Goal: Information Seeking & Learning: Learn about a topic

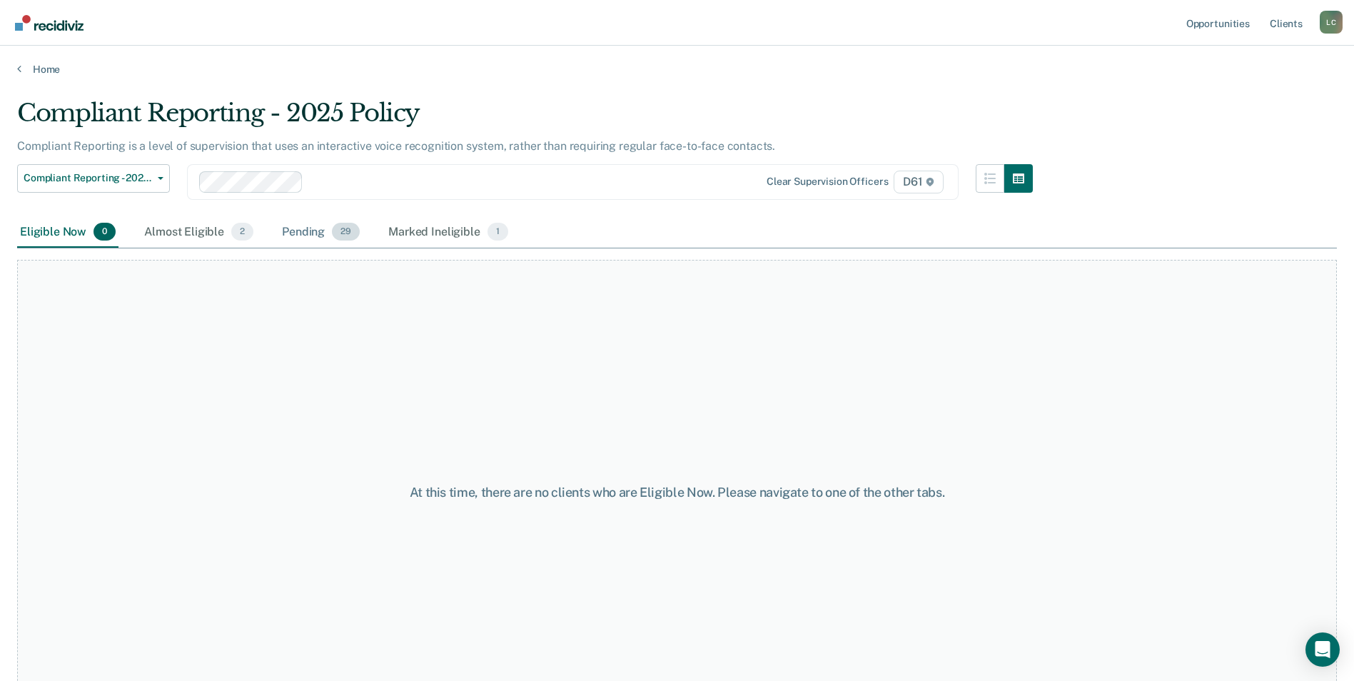
click at [306, 241] on div "Pending 29" at bounding box center [321, 232] width 84 height 31
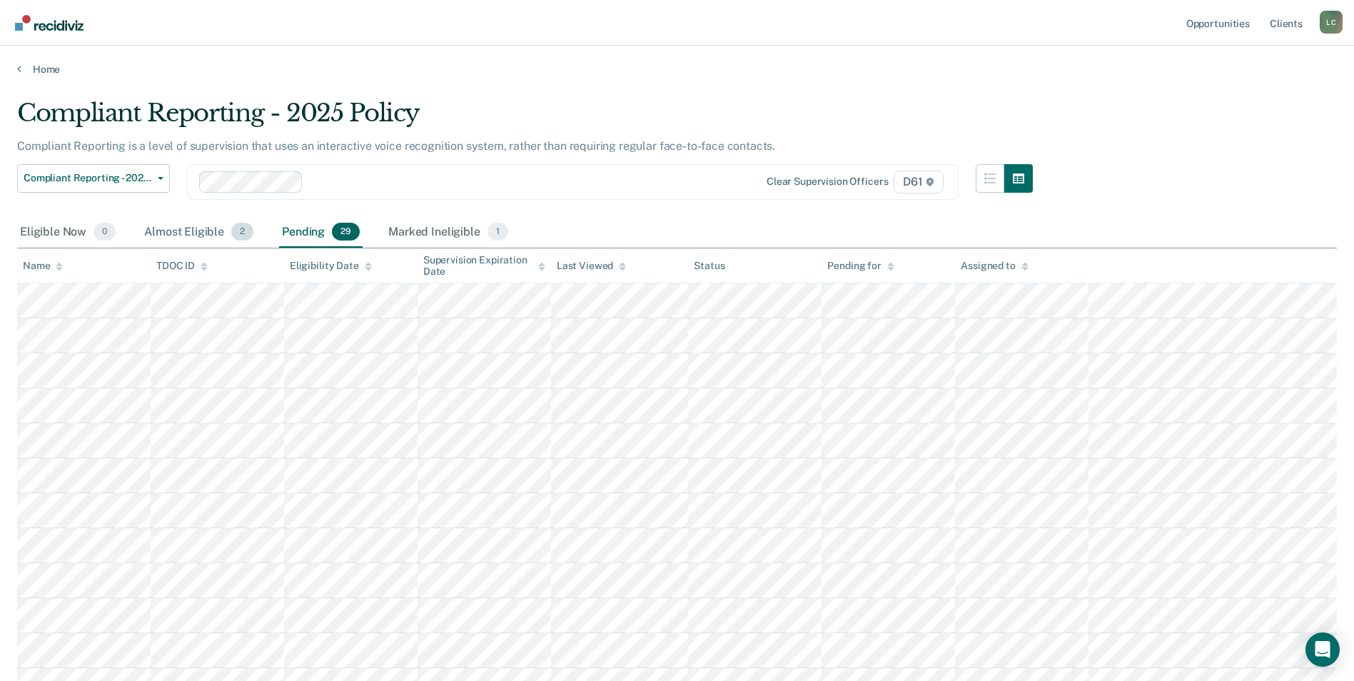
click at [201, 237] on div "Almost Eligible 2" at bounding box center [198, 232] width 115 height 31
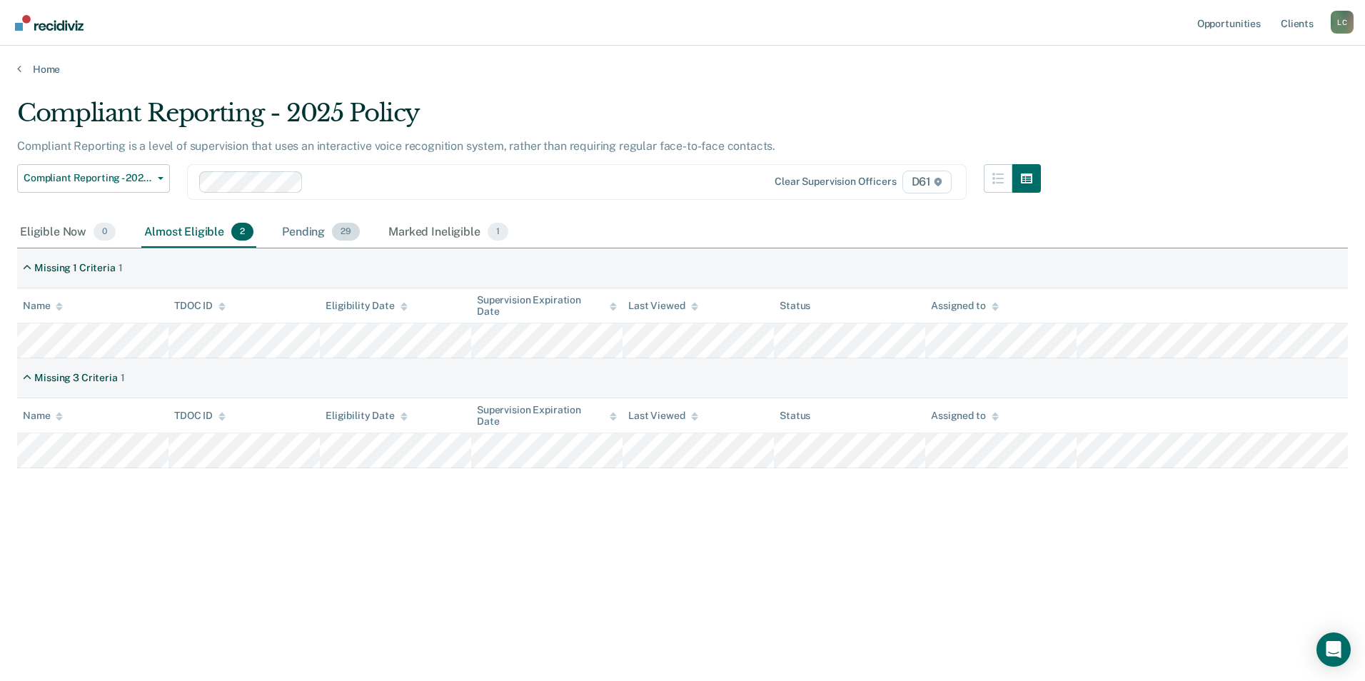
drag, startPoint x: 296, startPoint y: 238, endPoint x: 304, endPoint y: 238, distance: 8.6
click at [297, 238] on div "Pending 29" at bounding box center [321, 232] width 84 height 31
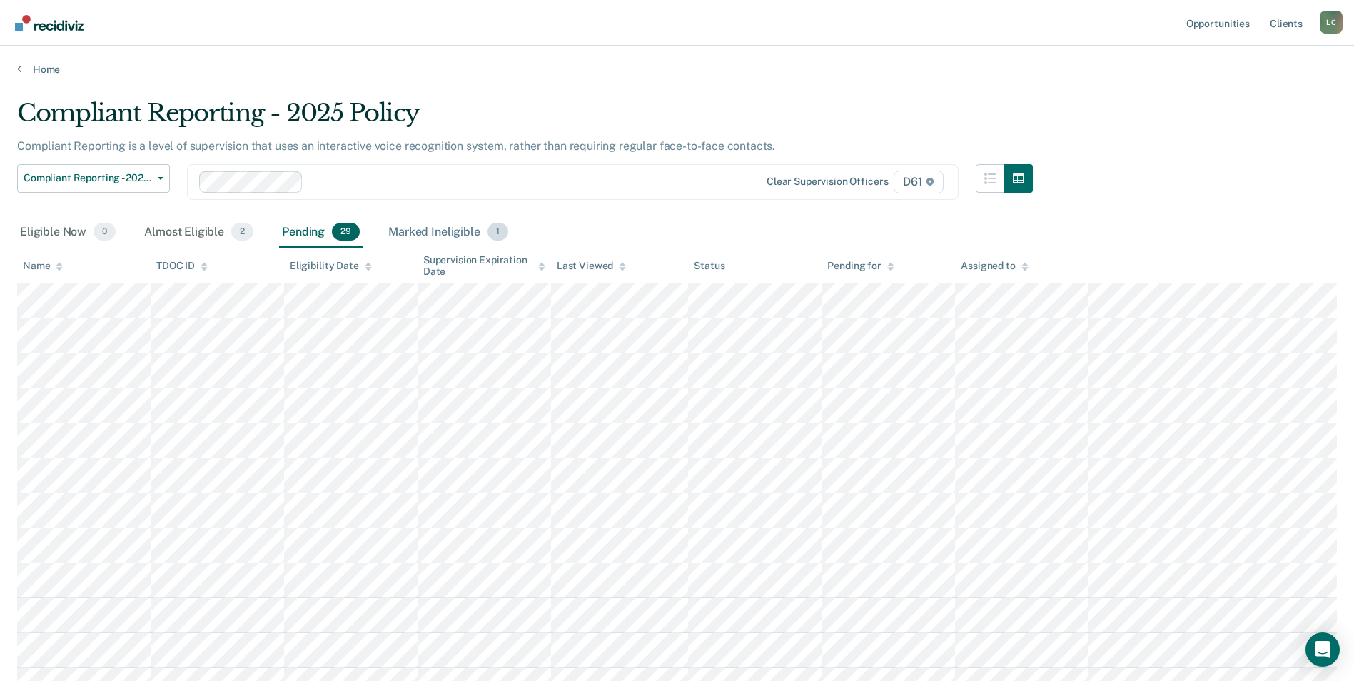
click at [420, 238] on div "Marked Ineligible 1" at bounding box center [448, 232] width 126 height 31
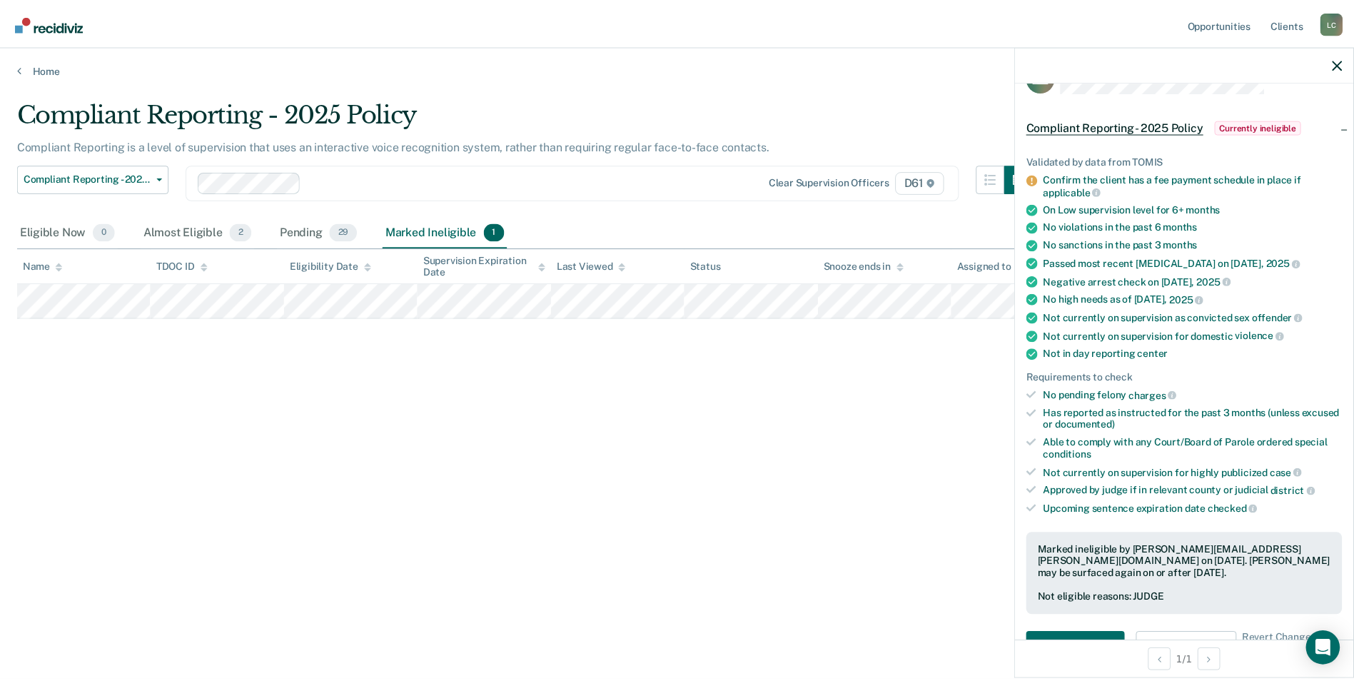
scroll to position [71, 0]
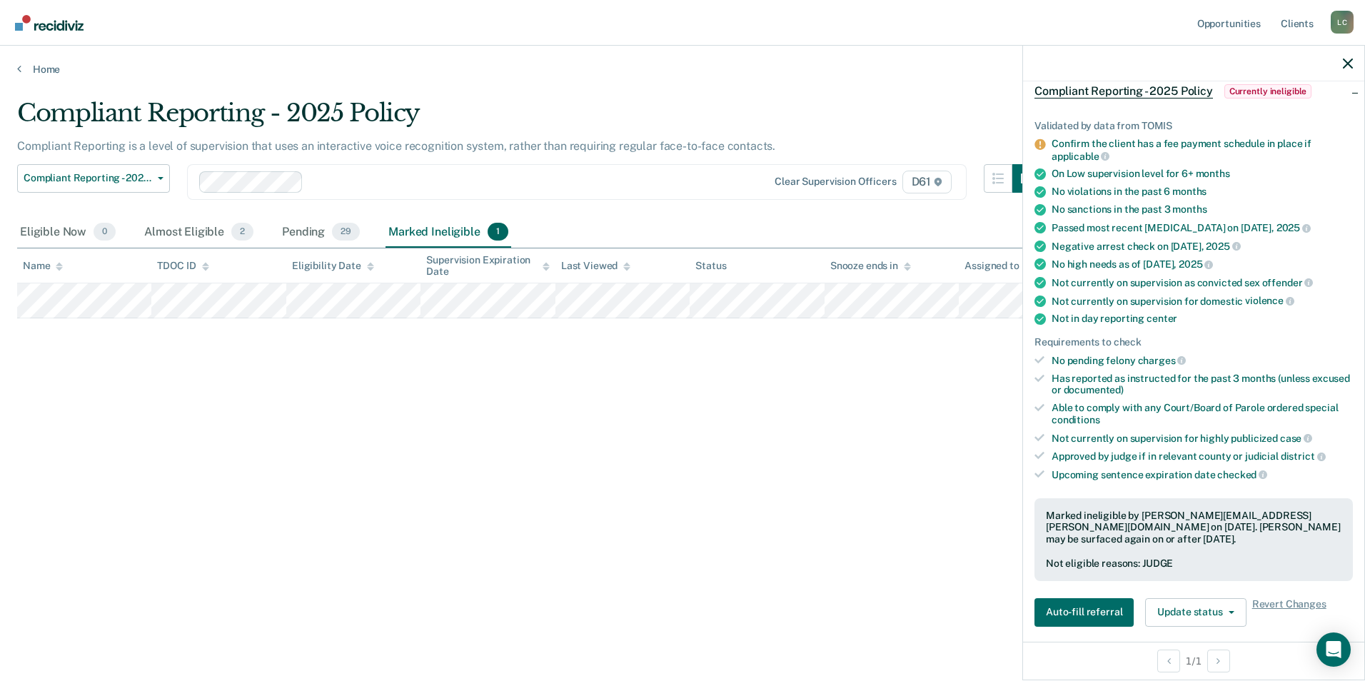
click at [770, 470] on div "Compliant Reporting - 2025 Policy Compliant Reporting is a level of supervision…" at bounding box center [682, 336] width 1331 height 475
click at [193, 240] on div "Almost Eligible 2" at bounding box center [198, 232] width 115 height 31
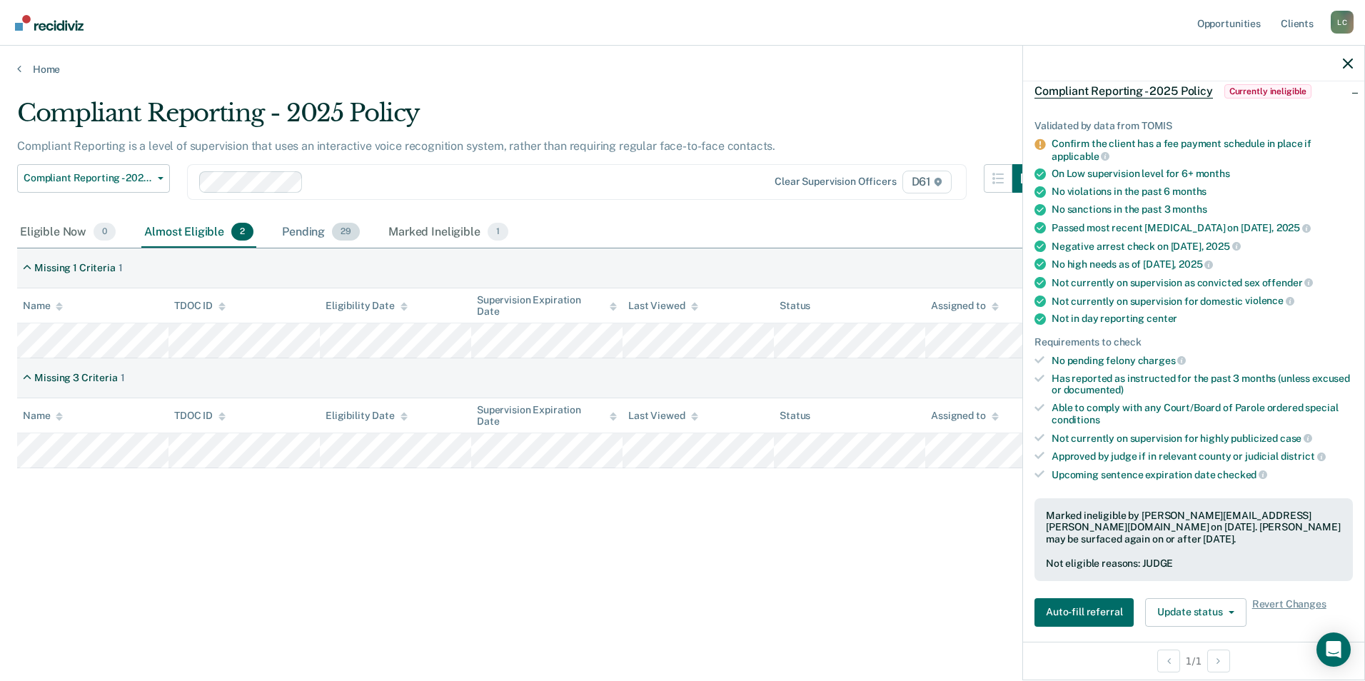
click at [329, 241] on div "Pending 29" at bounding box center [321, 232] width 84 height 31
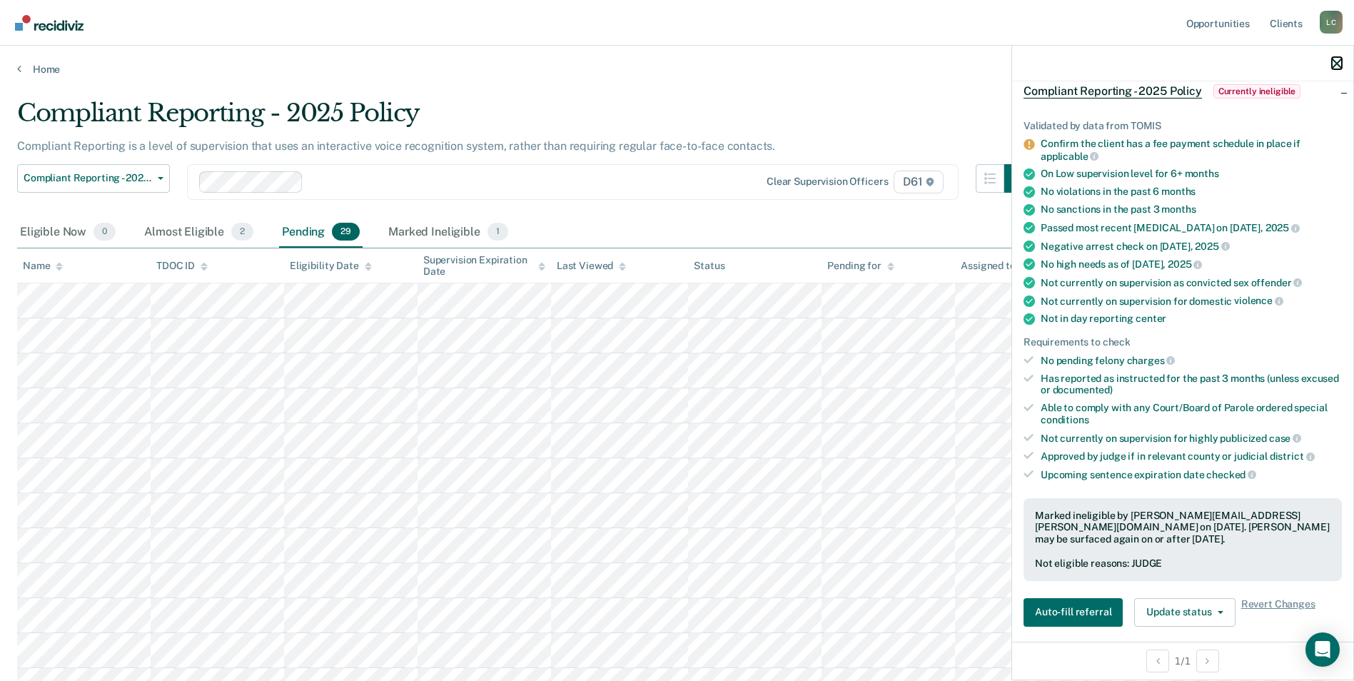
click at [1338, 61] on icon "button" at bounding box center [1337, 64] width 10 height 10
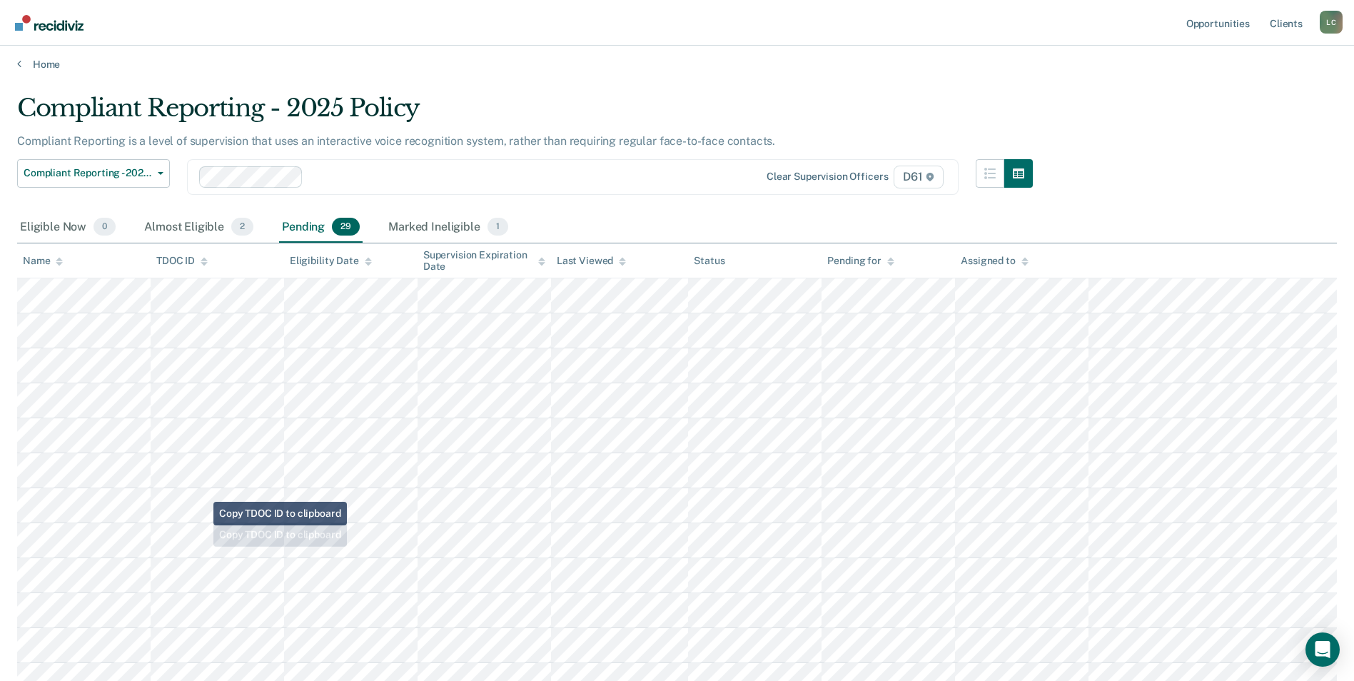
scroll to position [0, 0]
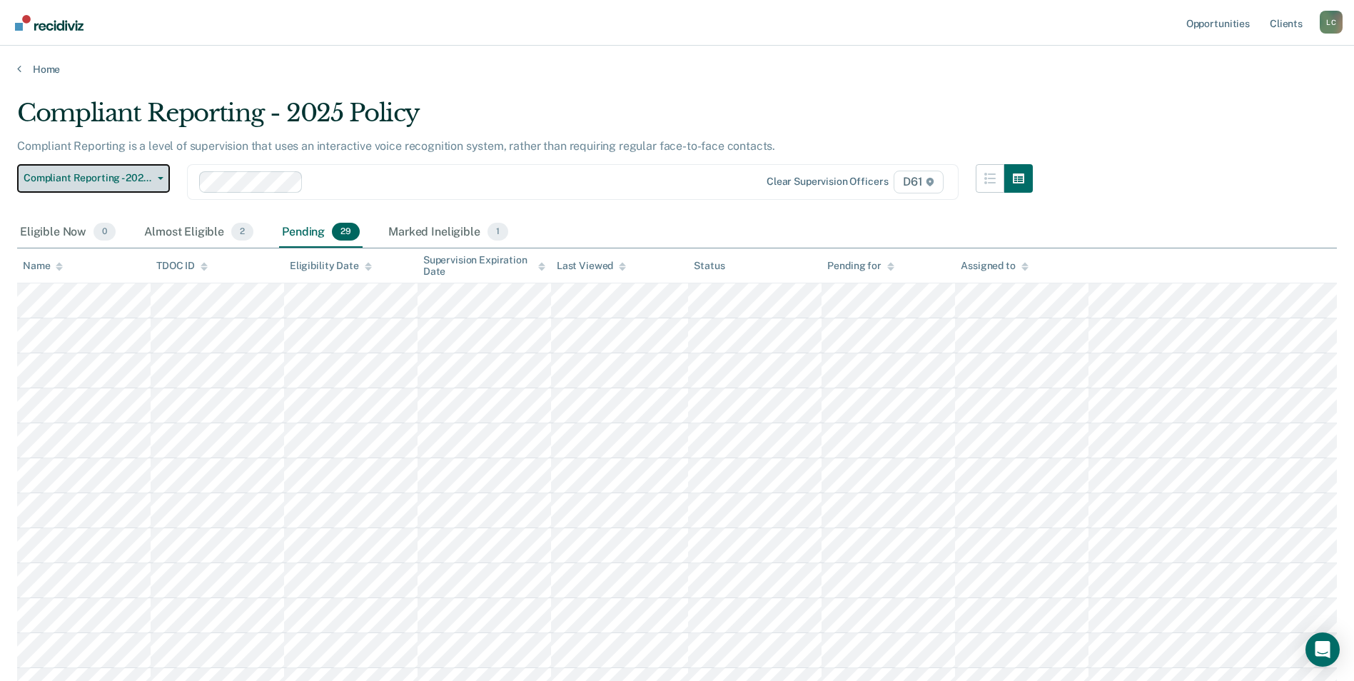
click at [157, 180] on button "Compliant Reporting - 2025 Policy" at bounding box center [93, 178] width 153 height 29
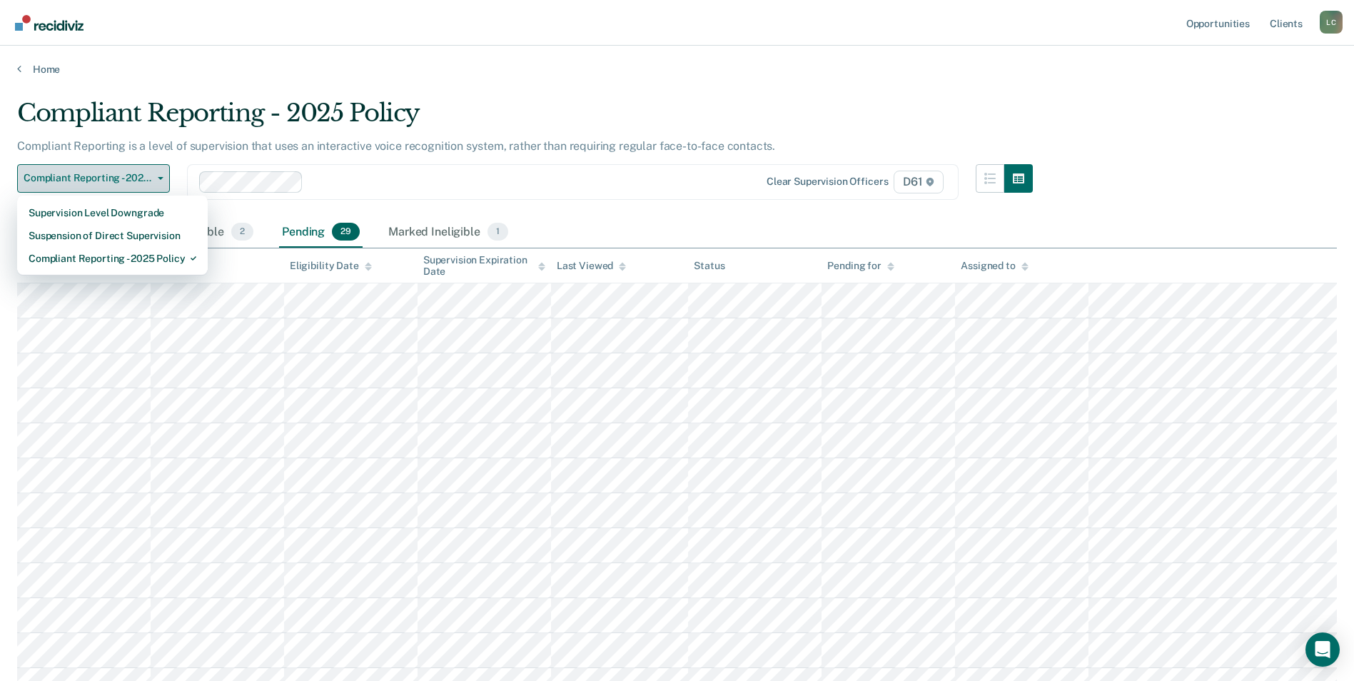
click at [157, 180] on button "Compliant Reporting - 2025 Policy" at bounding box center [93, 178] width 153 height 29
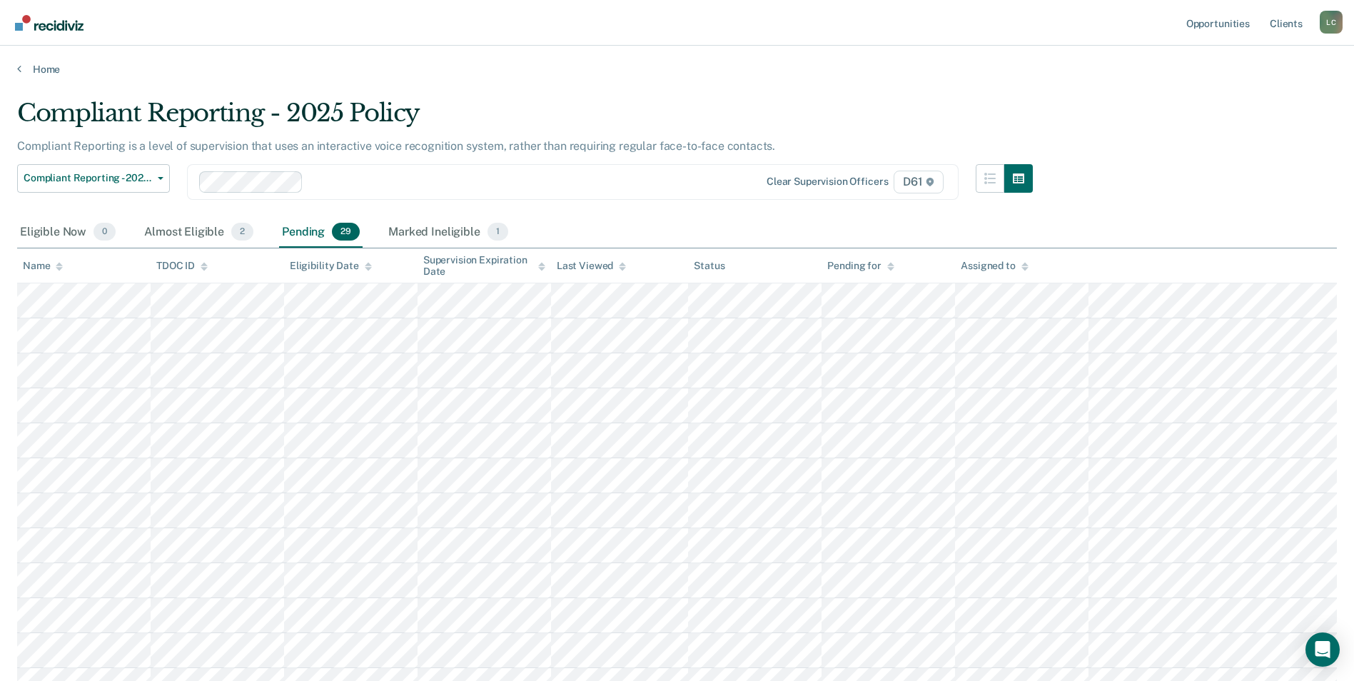
click at [271, 33] on nav "Opportunities Client s [PERSON_NAME] [PERSON_NAME] Profile How it works Log Out" at bounding box center [676, 22] width 1331 height 45
